Goal: Use online tool/utility: Use online tool/utility

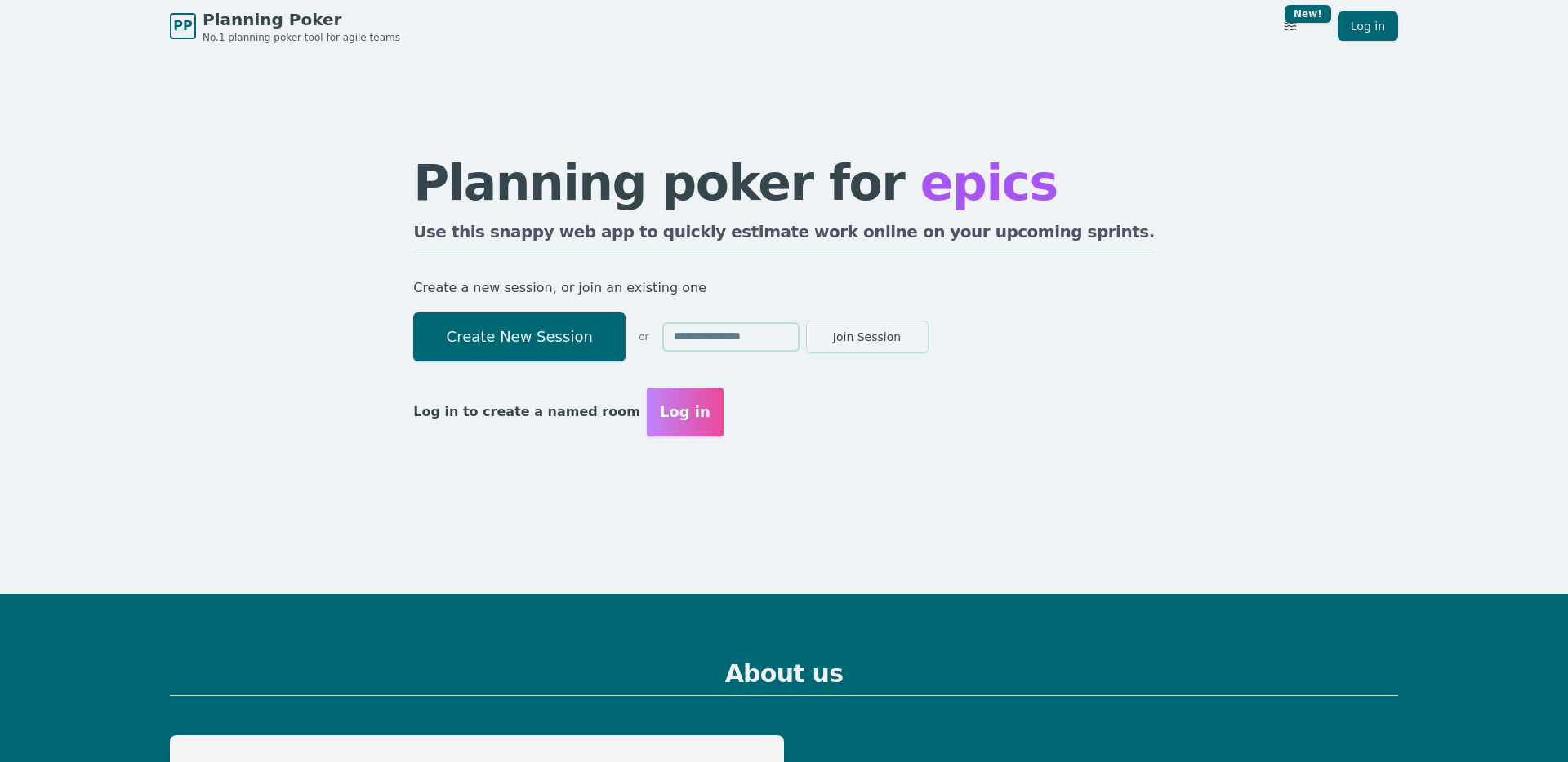
click at [579, 341] on button "Create New Session" at bounding box center [519, 337] width 212 height 49
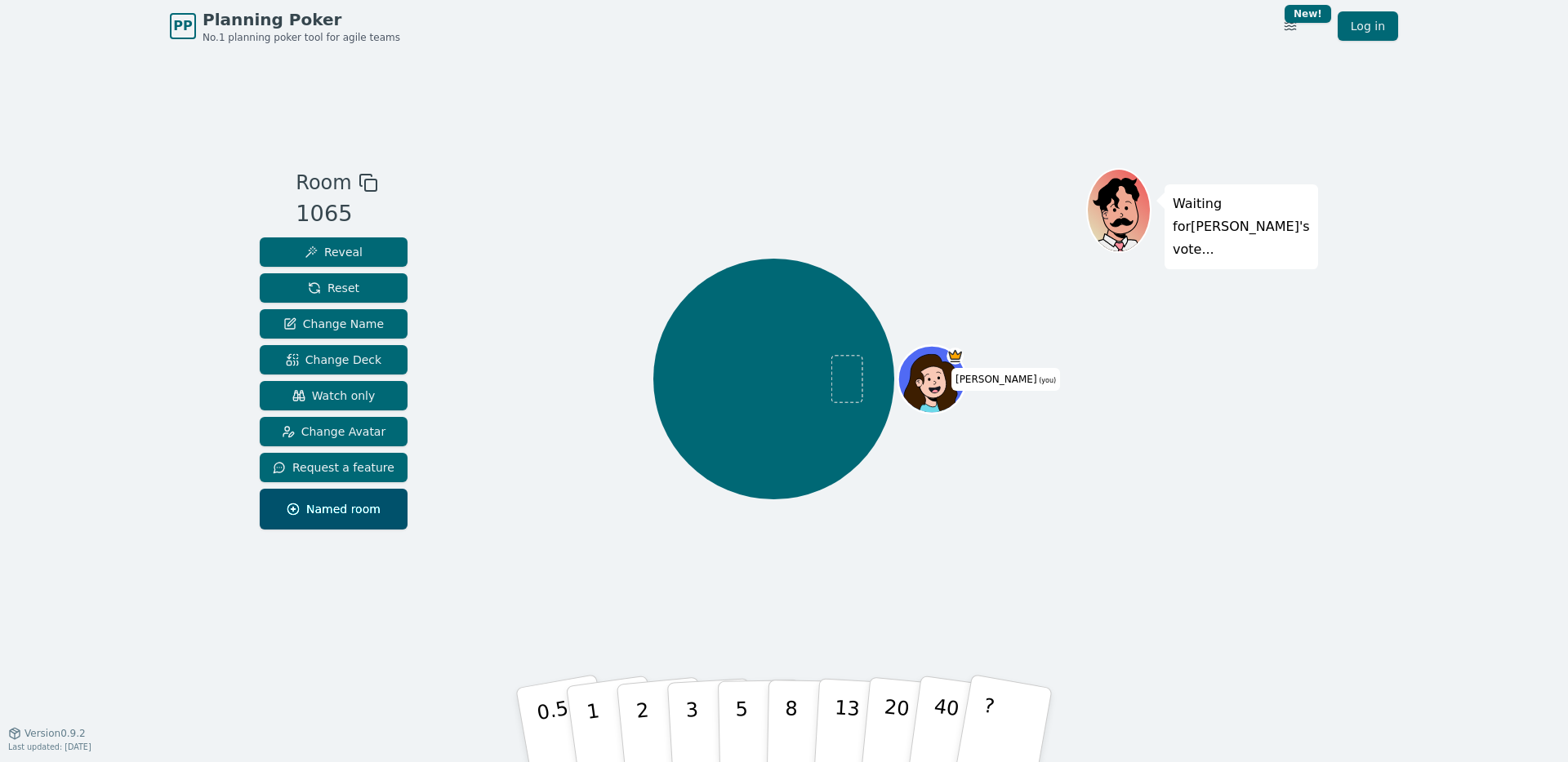
click at [361, 181] on icon at bounding box center [368, 183] width 20 height 20
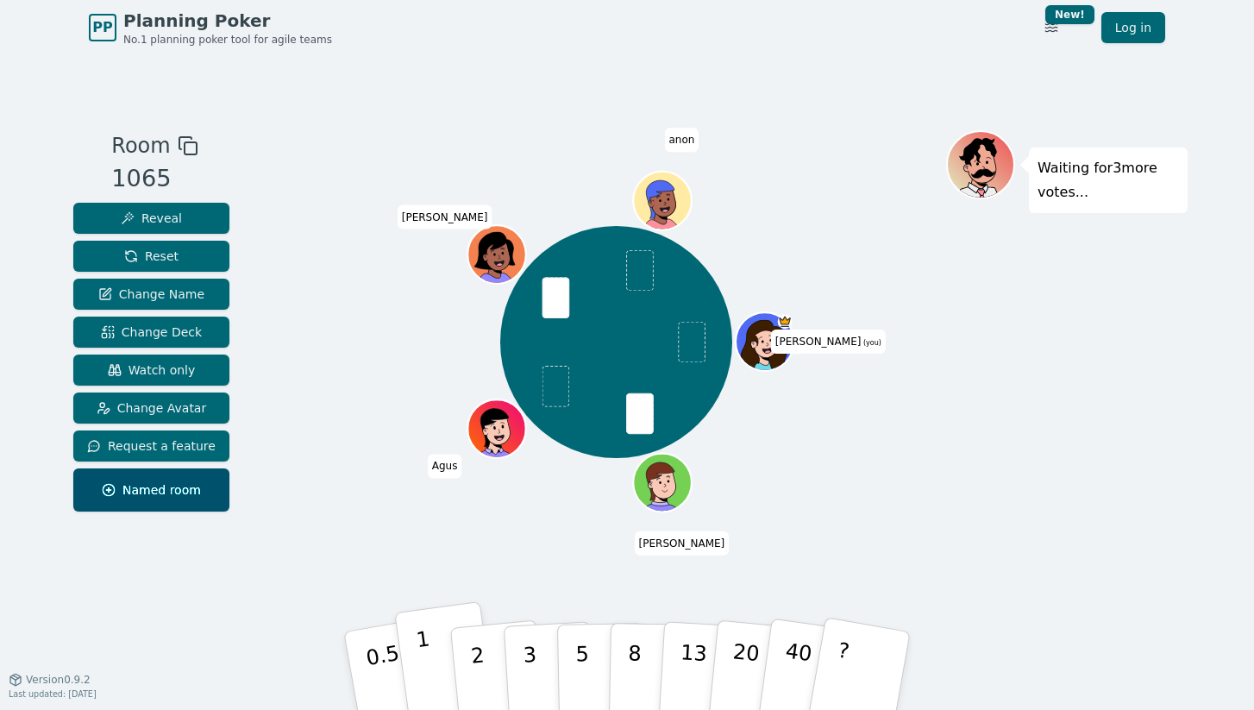
click at [432, 663] on button "1" at bounding box center [445, 671] width 103 height 140
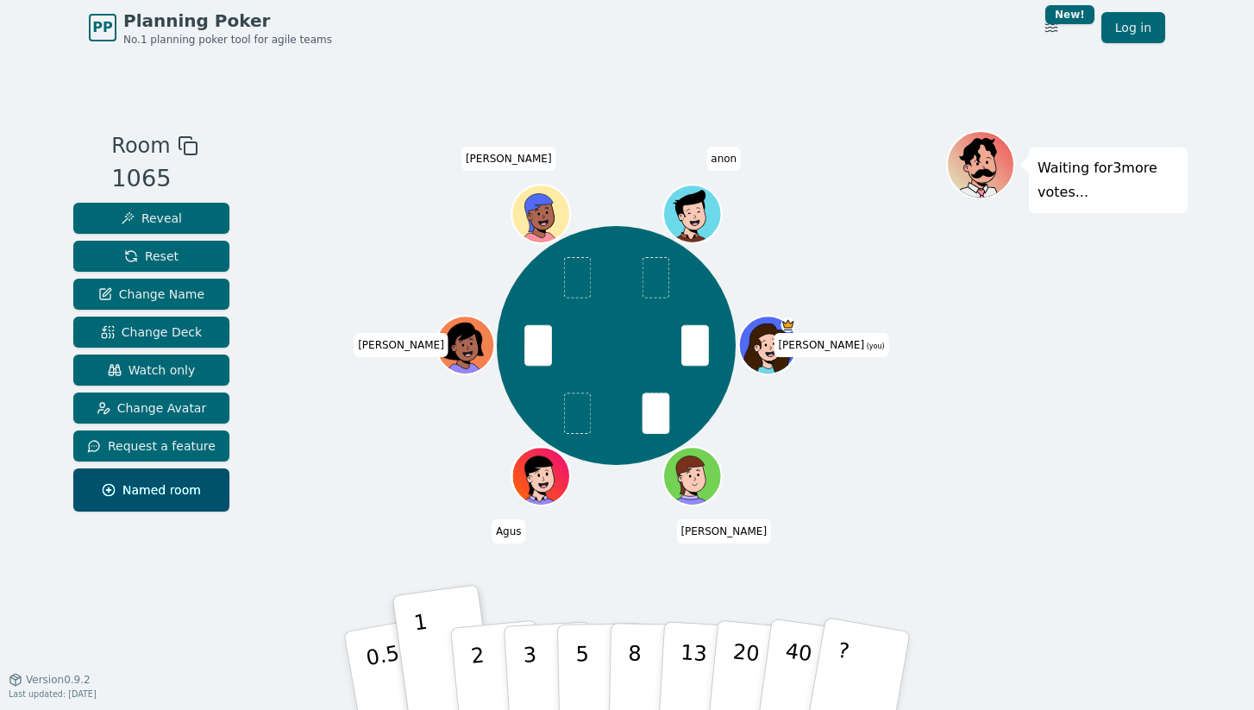
click at [793, 205] on div "[PERSON_NAME] (you) [PERSON_NAME] [PERSON_NAME] anon" at bounding box center [616, 345] width 660 height 368
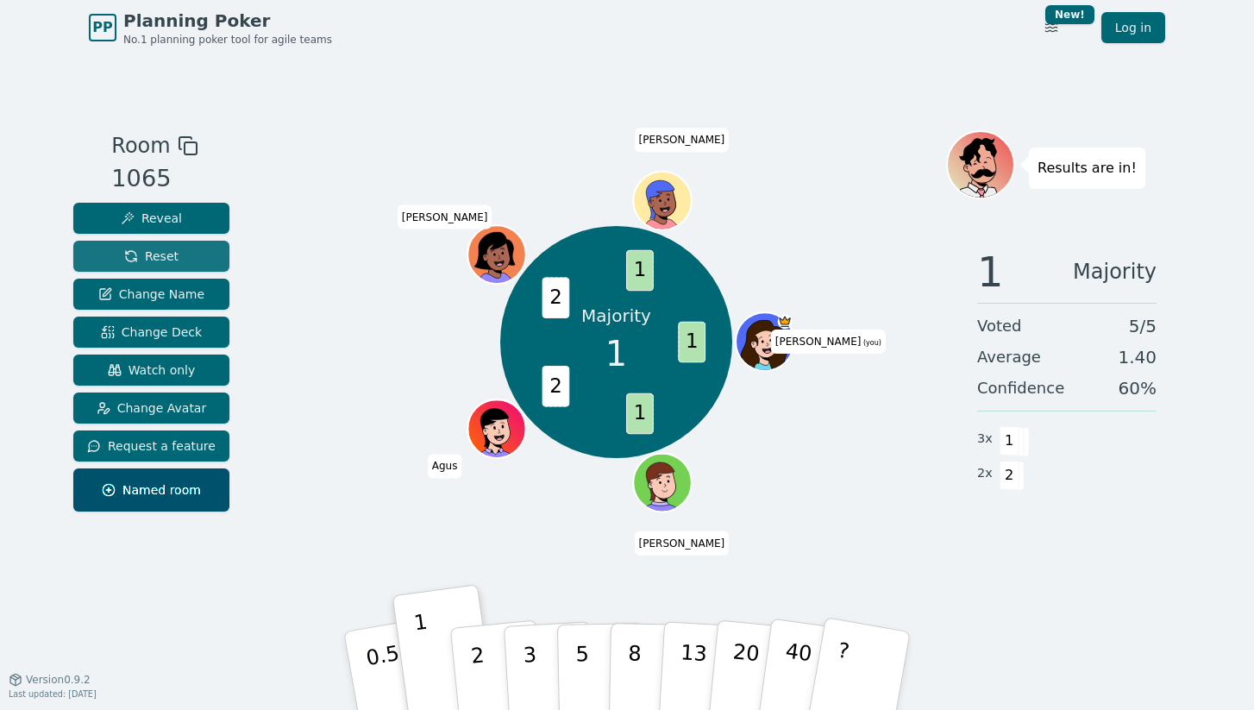
click at [200, 257] on button "Reset" at bounding box center [151, 256] width 156 height 31
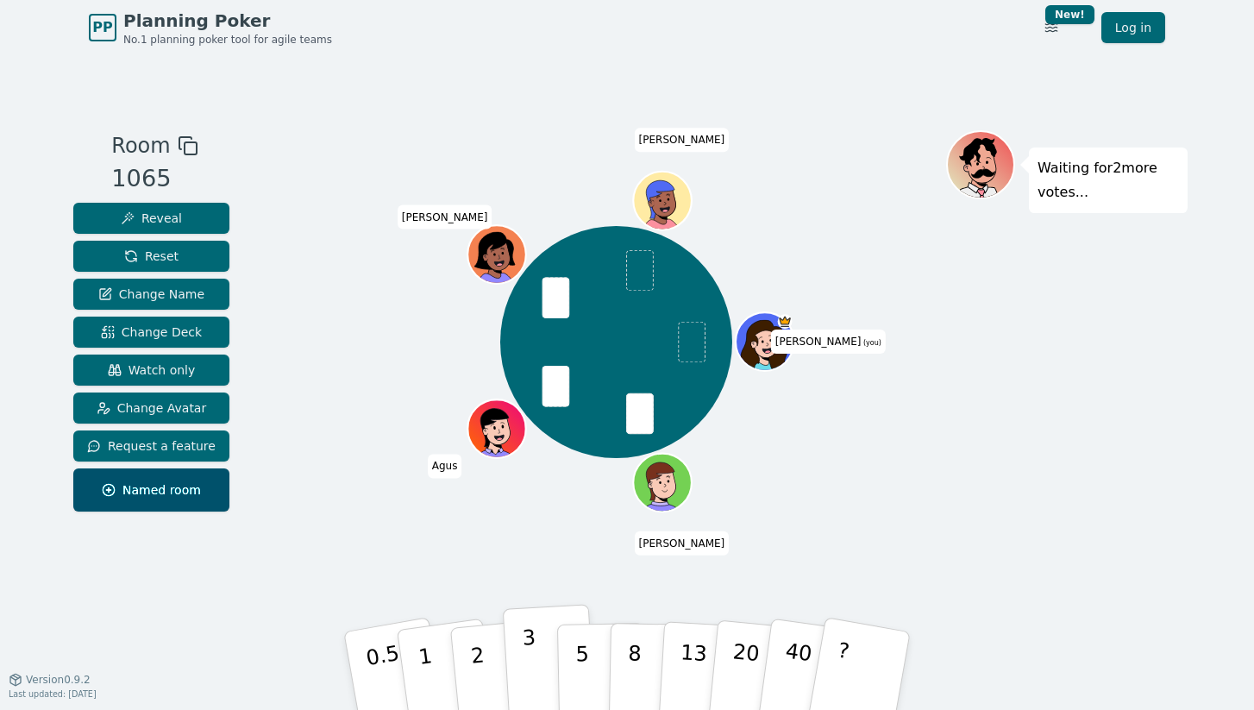
click at [528, 647] on p "3" at bounding box center [531, 672] width 19 height 94
click at [536, 643] on button "3" at bounding box center [550, 671] width 94 height 135
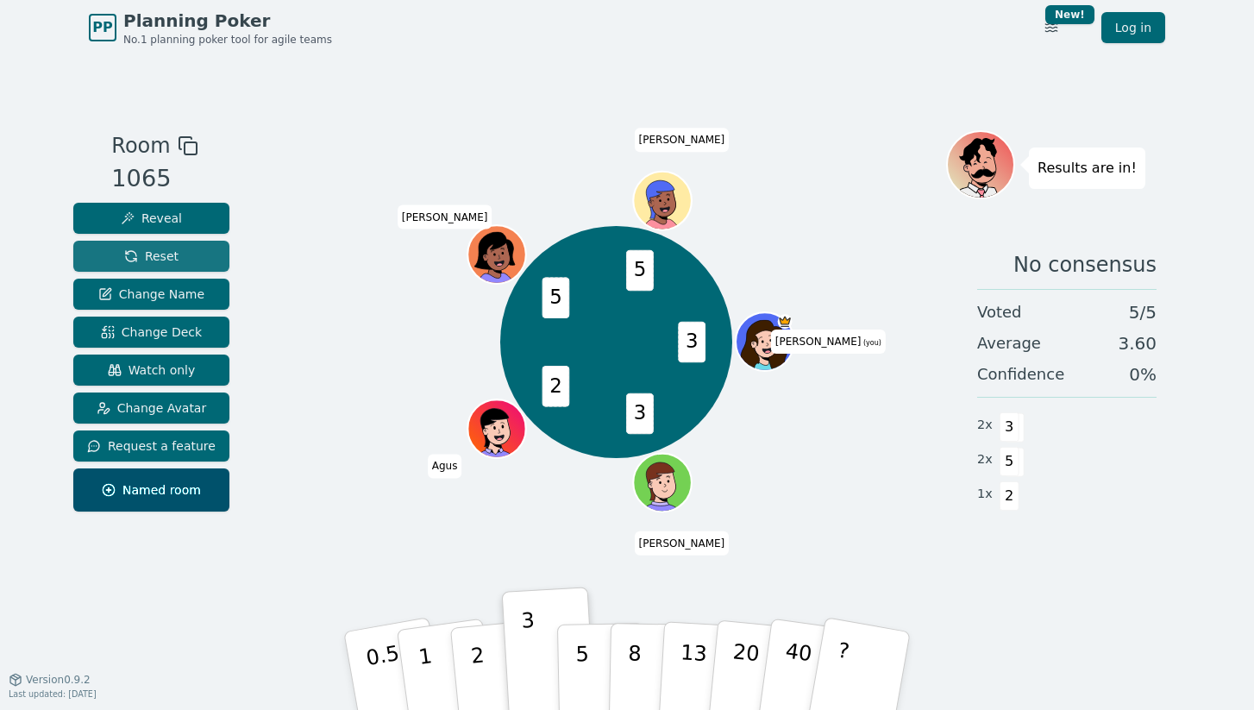
click at [110, 259] on button "Reset" at bounding box center [151, 256] width 156 height 31
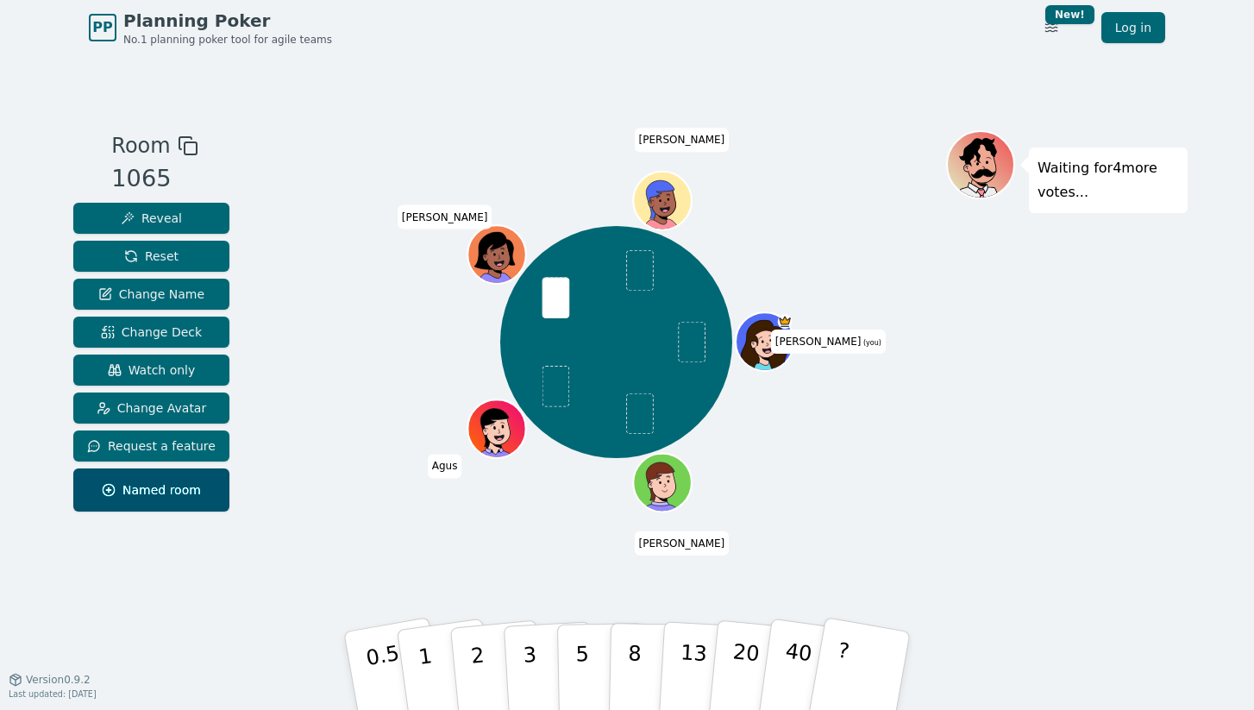
drag, startPoint x: 511, startPoint y: 565, endPoint x: 517, endPoint y: 591, distance: 26.8
click at [511, 565] on div "[PERSON_NAME] (you) [PERSON_NAME] [PERSON_NAME]" at bounding box center [616, 367] width 660 height 474
click at [528, 652] on p "3" at bounding box center [531, 672] width 19 height 94
